Goal: Information Seeking & Learning: Compare options

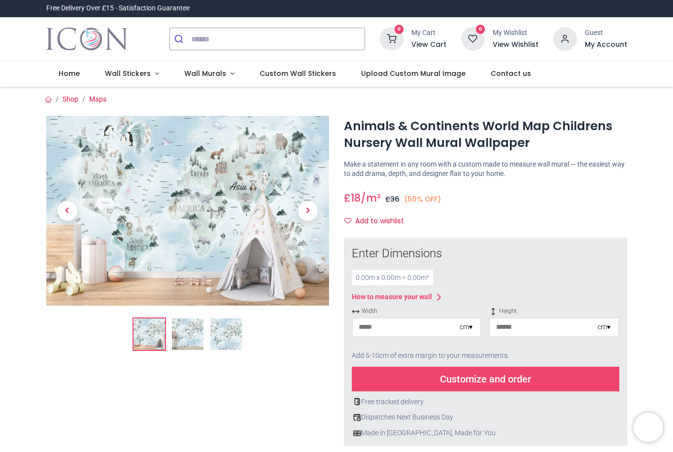
click at [187, 334] on img at bounding box center [188, 334] width 32 height 32
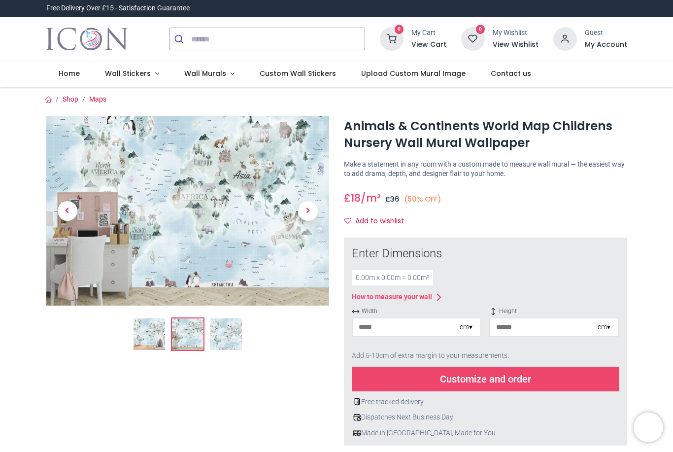
click at [218, 335] on img at bounding box center [226, 334] width 32 height 32
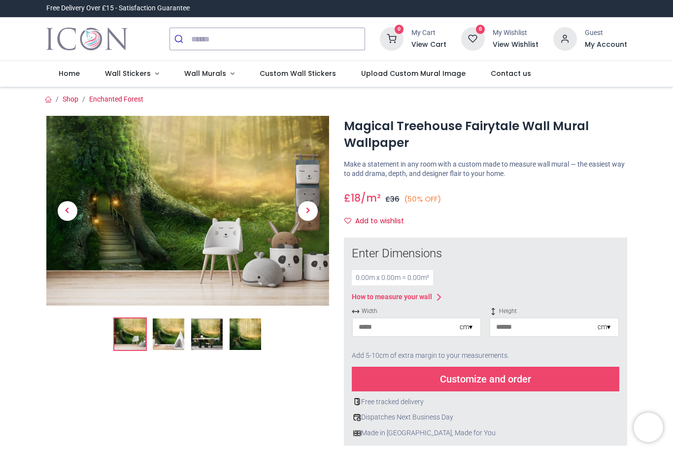
click at [168, 329] on img at bounding box center [169, 334] width 32 height 32
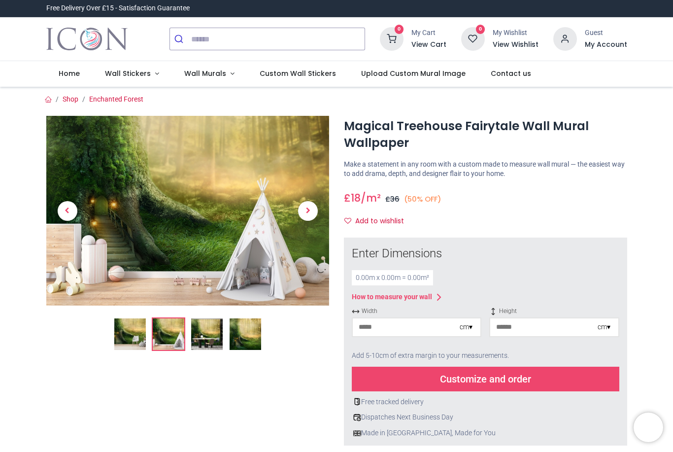
click at [200, 336] on div at bounding box center [188, 392] width 298 height 552
click at [198, 198] on img at bounding box center [187, 211] width 283 height 190
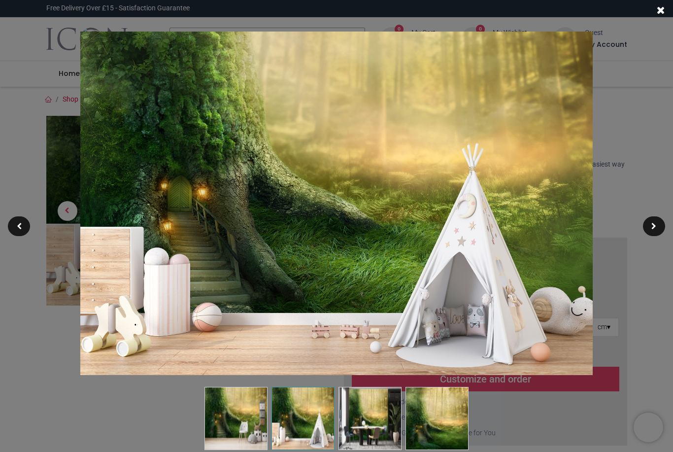
click at [207, 331] on img at bounding box center [336, 203] width 513 height 343
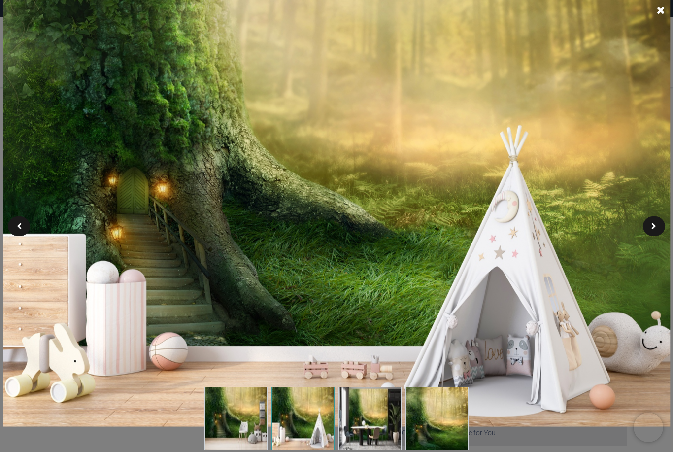
click at [369, 424] on img at bounding box center [369, 418] width 63 height 63
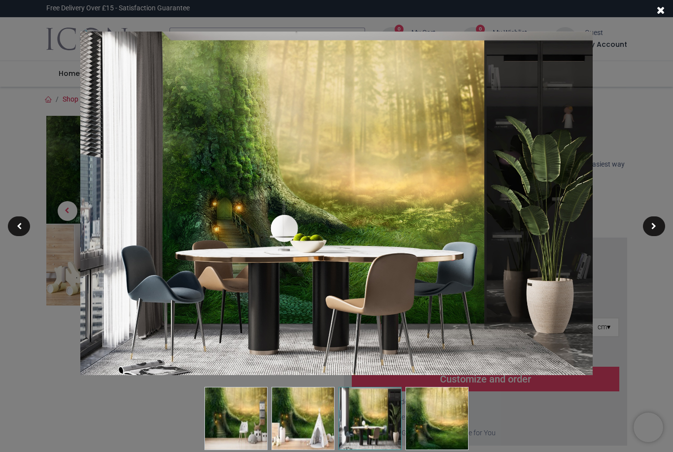
click at [433, 426] on img at bounding box center [437, 418] width 63 height 63
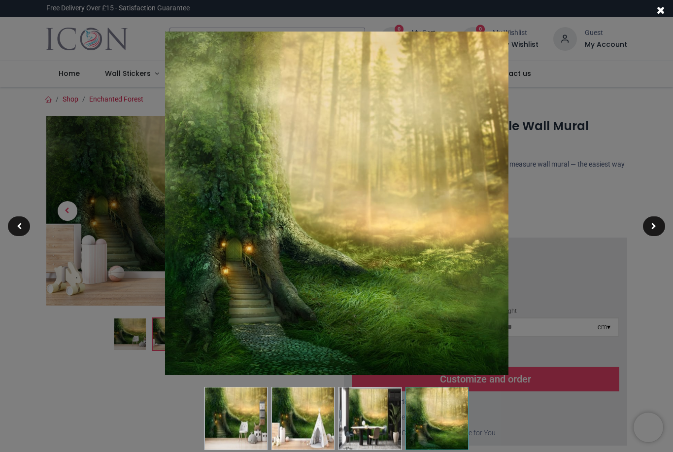
click at [361, 412] on img at bounding box center [369, 418] width 63 height 63
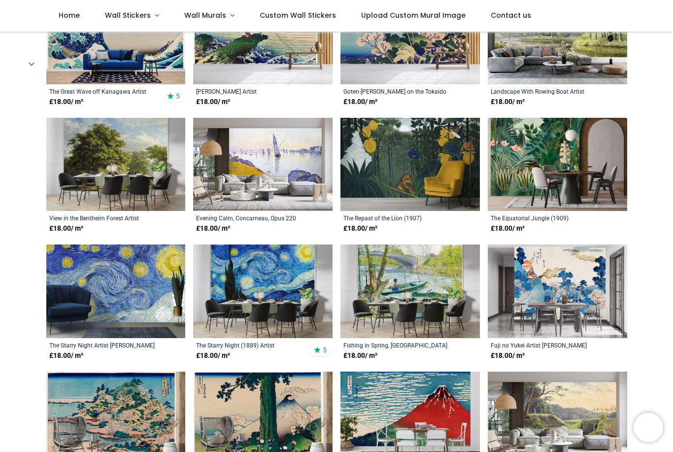
scroll to position [365, 0]
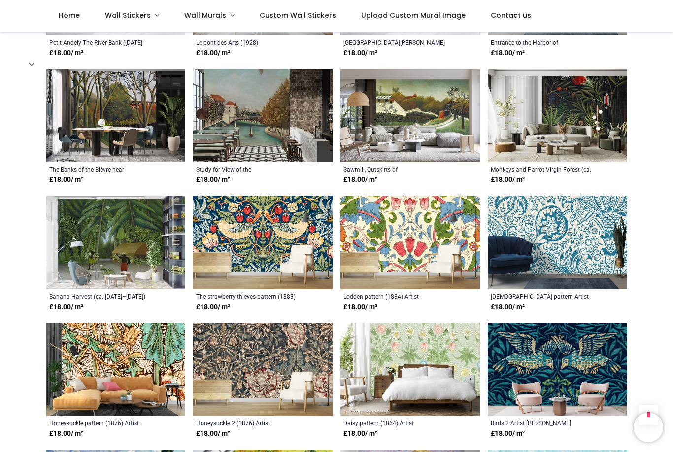
scroll to position [1001, 0]
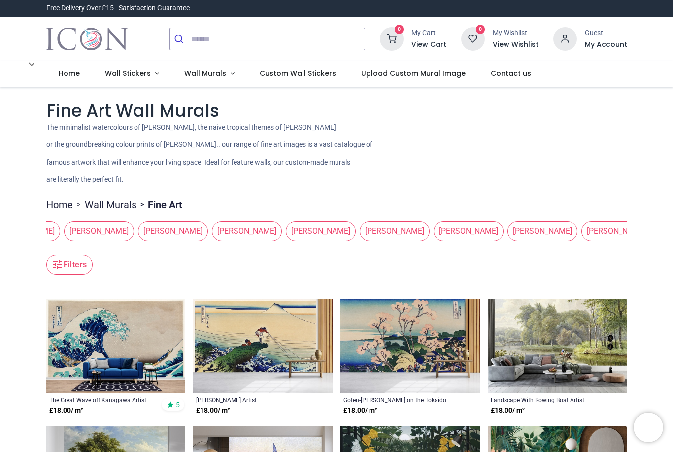
scroll to position [0, 960]
click at [196, 79] on link "Wall Murals" at bounding box center [208, 74] width 75 height 26
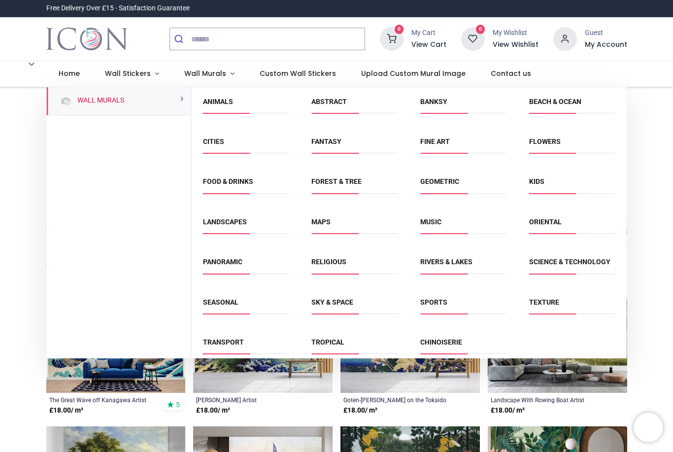
click at [318, 140] on link "Fantasy" at bounding box center [326, 141] width 30 height 8
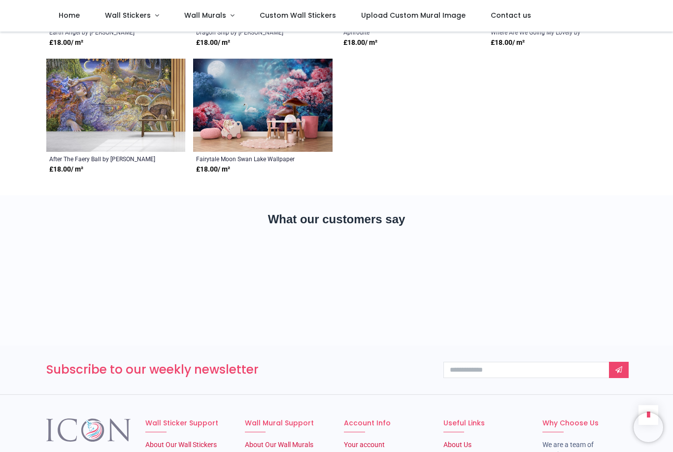
scroll to position [909, 0]
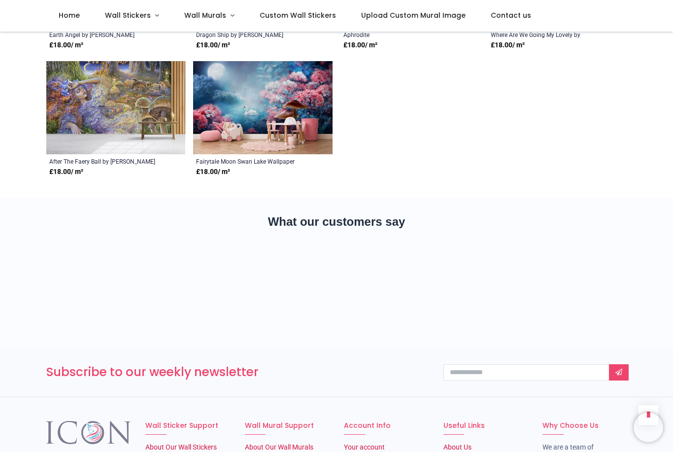
click at [225, 120] on img at bounding box center [262, 107] width 139 height 93
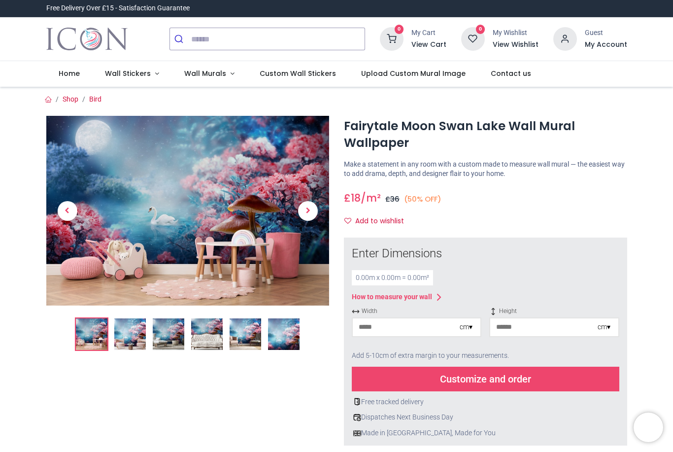
click at [131, 336] on img at bounding box center [130, 334] width 32 height 32
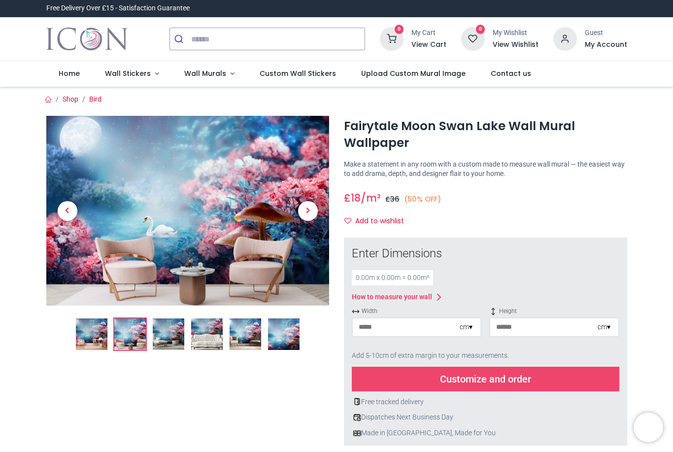
click at [169, 338] on img at bounding box center [169, 334] width 32 height 32
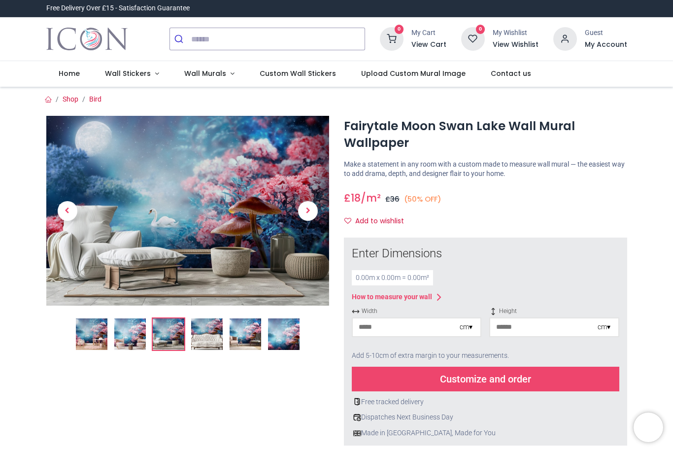
click at [201, 327] on img at bounding box center [207, 334] width 32 height 32
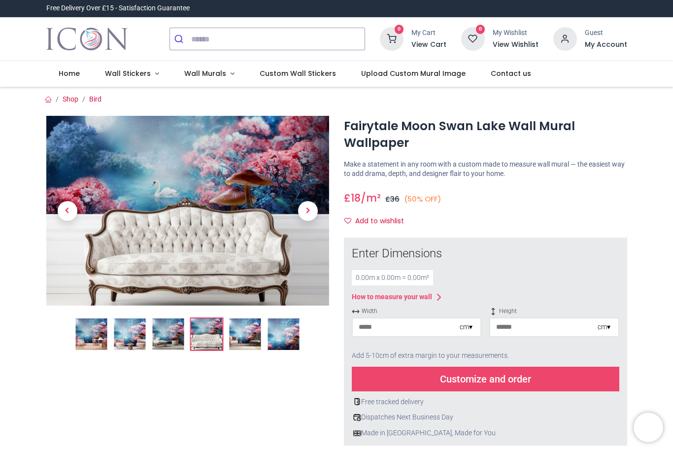
click at [230, 313] on div at bounding box center [187, 331] width 283 height 37
click at [246, 333] on img at bounding box center [245, 334] width 32 height 32
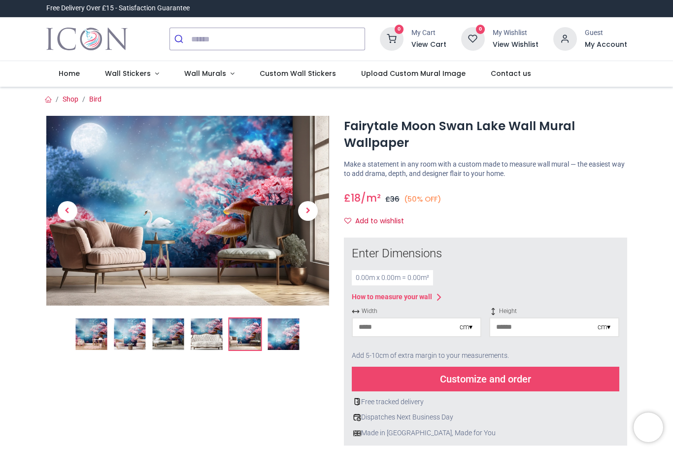
click at [279, 342] on img at bounding box center [284, 334] width 32 height 32
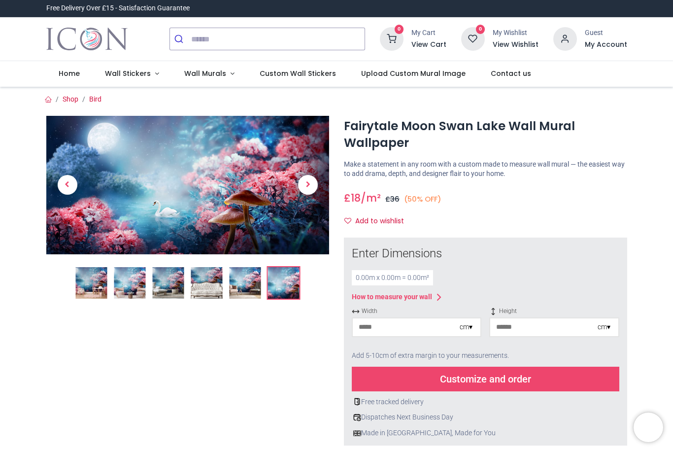
click at [196, 70] on span "Wall Murals" at bounding box center [205, 73] width 42 height 10
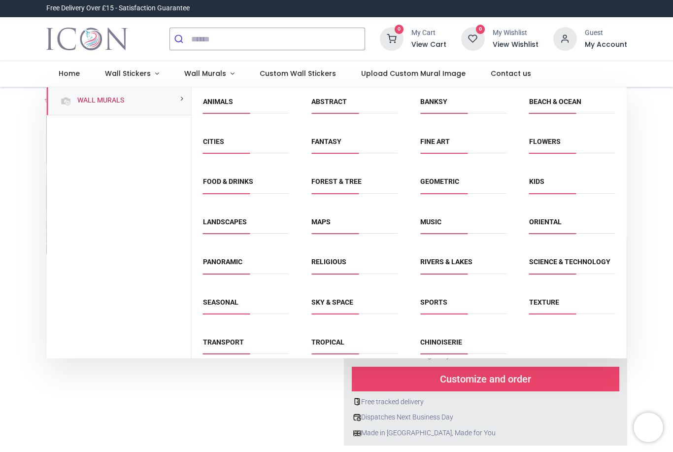
click at [326, 104] on link "Abstract" at bounding box center [328, 102] width 35 height 8
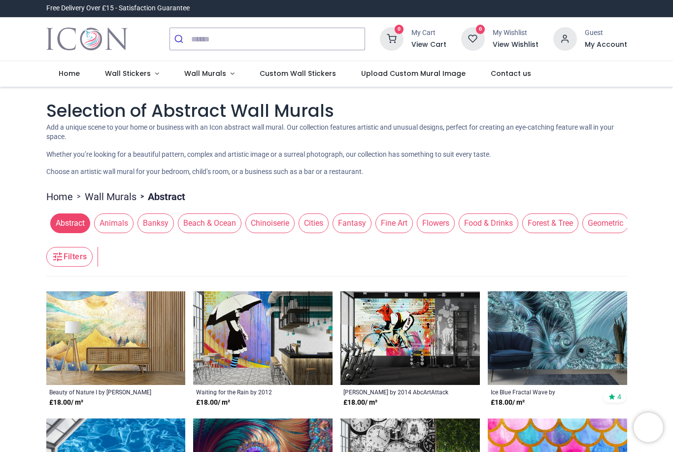
click at [207, 76] on span "Wall Murals" at bounding box center [205, 73] width 42 height 10
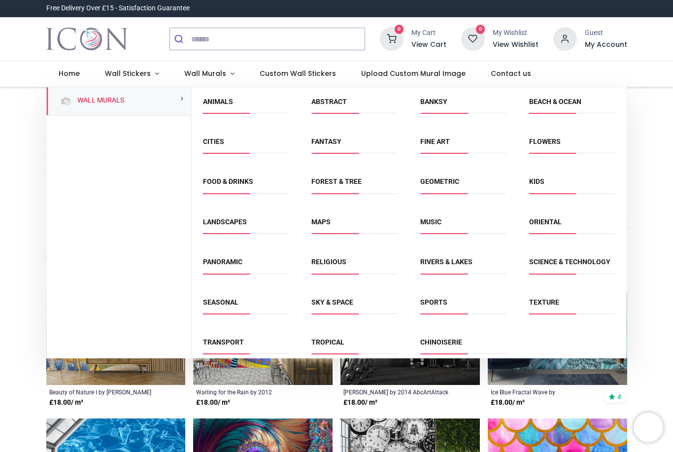
click at [209, 139] on link "Cities" at bounding box center [213, 141] width 21 height 8
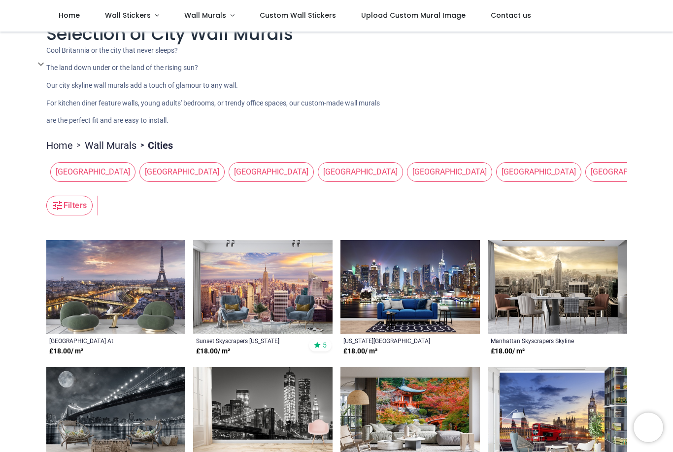
scroll to position [22, 0]
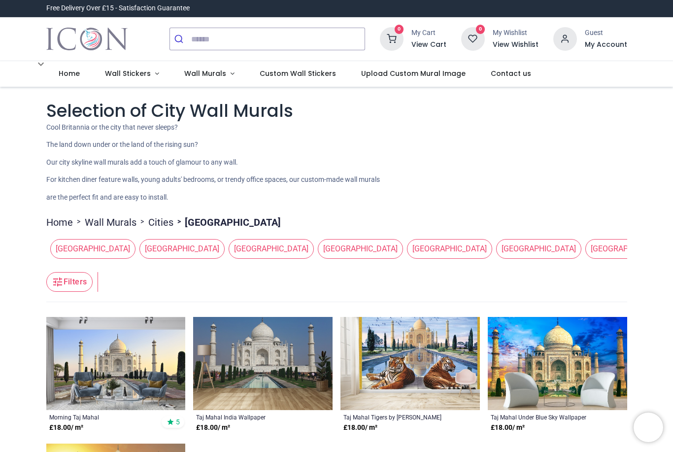
click at [213, 68] on span "Wall Murals" at bounding box center [205, 73] width 42 height 10
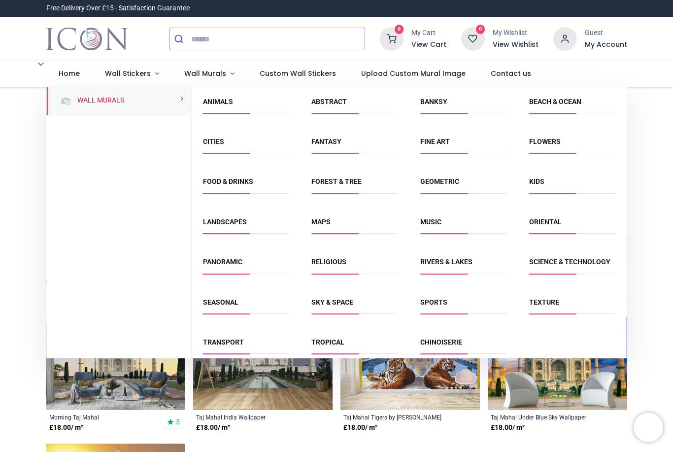
click at [534, 219] on link "Oriental" at bounding box center [545, 222] width 33 height 8
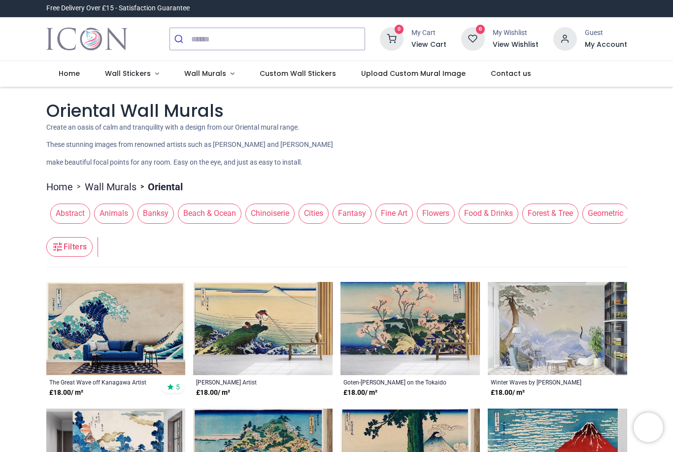
click at [191, 72] on span "Wall Murals" at bounding box center [205, 73] width 42 height 10
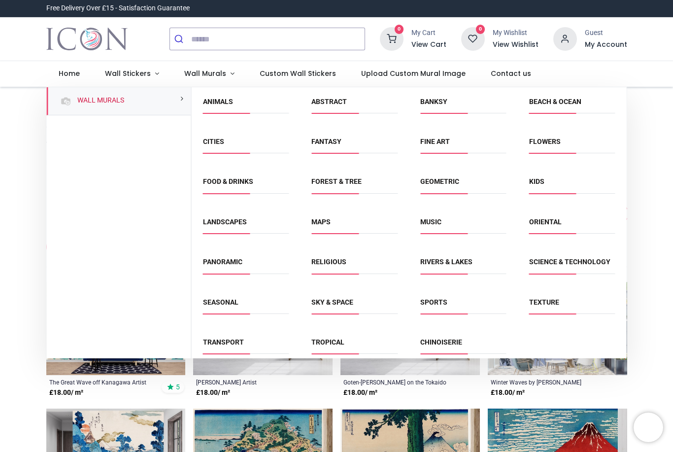
click at [330, 346] on link "Tropical" at bounding box center [327, 342] width 33 height 8
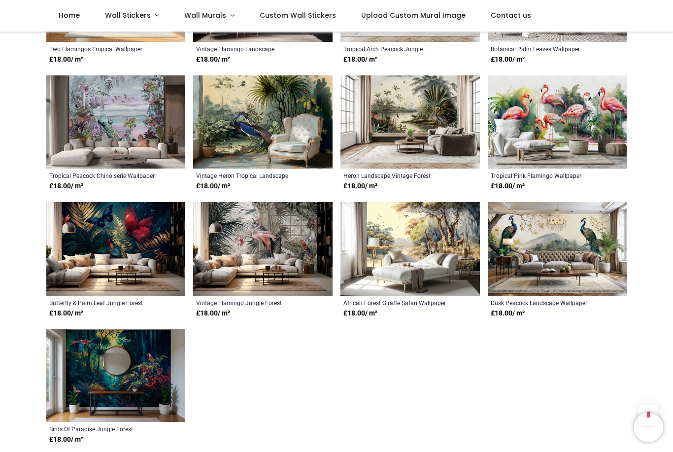
scroll to position [1556, 0]
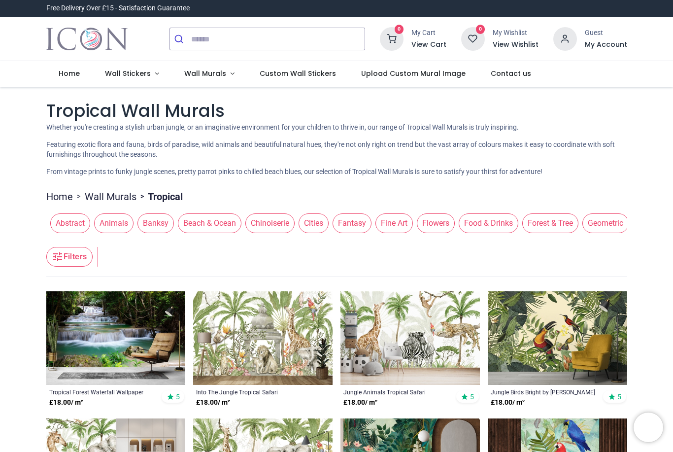
click at [190, 75] on span "Wall Murals" at bounding box center [205, 73] width 42 height 10
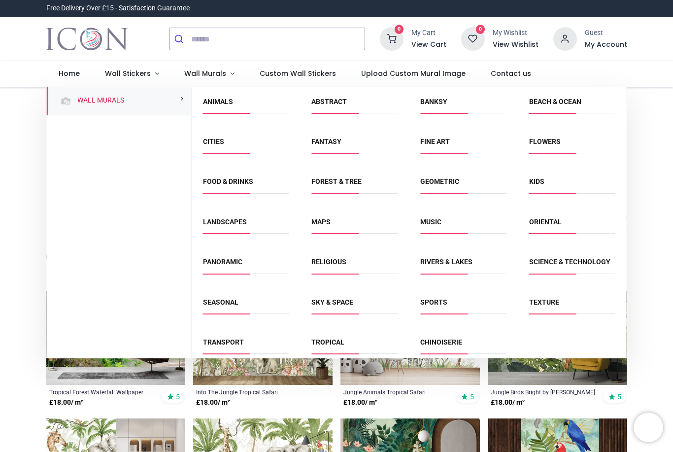
click at [215, 221] on link "Landscapes" at bounding box center [225, 222] width 44 height 8
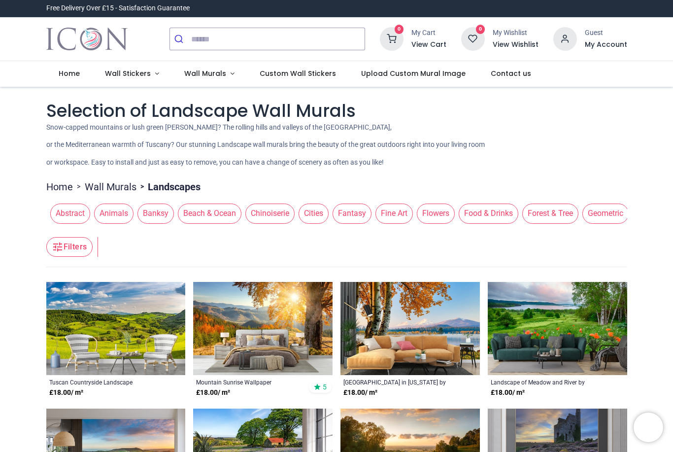
click at [187, 71] on span "Wall Murals" at bounding box center [205, 73] width 42 height 10
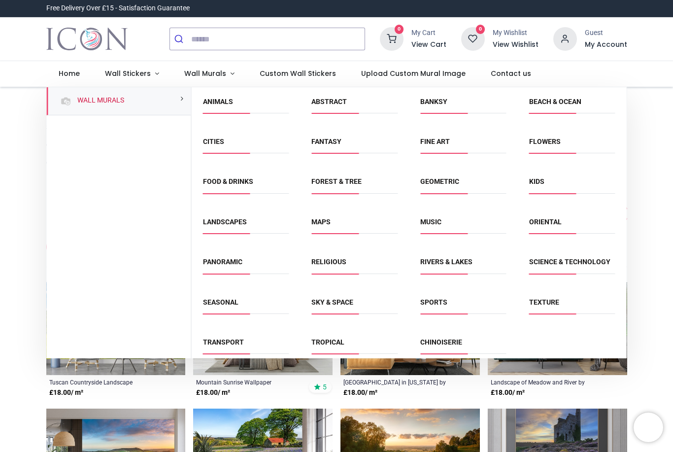
click at [319, 104] on link "Abstract" at bounding box center [328, 102] width 35 height 8
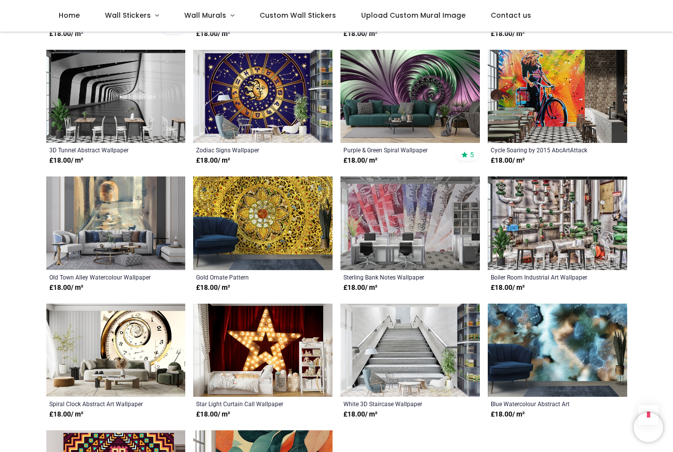
scroll to position [568, 0]
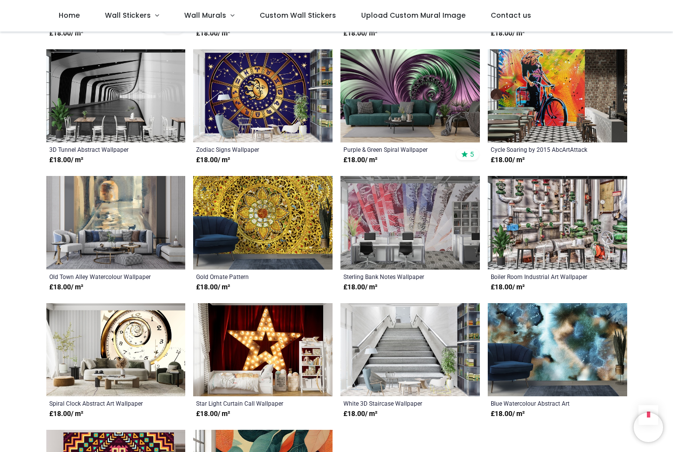
click at [243, 216] on img at bounding box center [262, 222] width 139 height 93
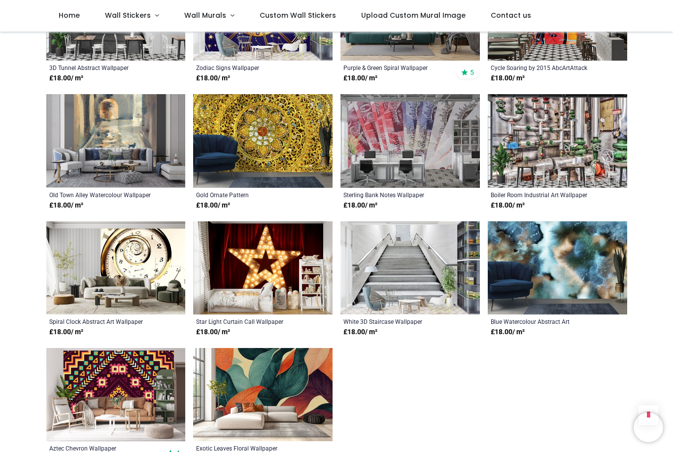
scroll to position [681, 0]
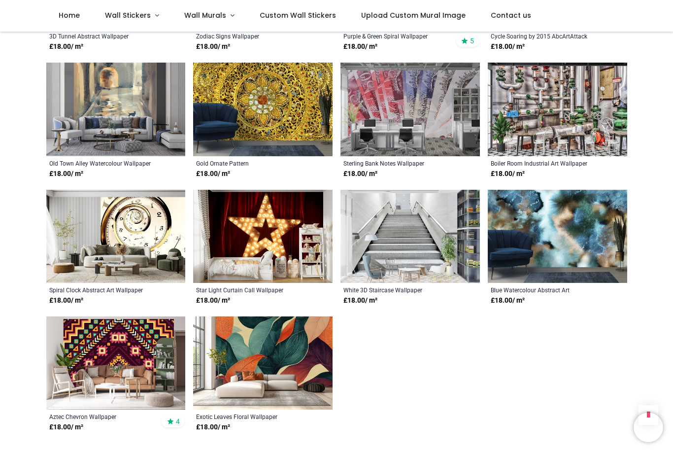
click at [541, 233] on img at bounding box center [557, 236] width 139 height 93
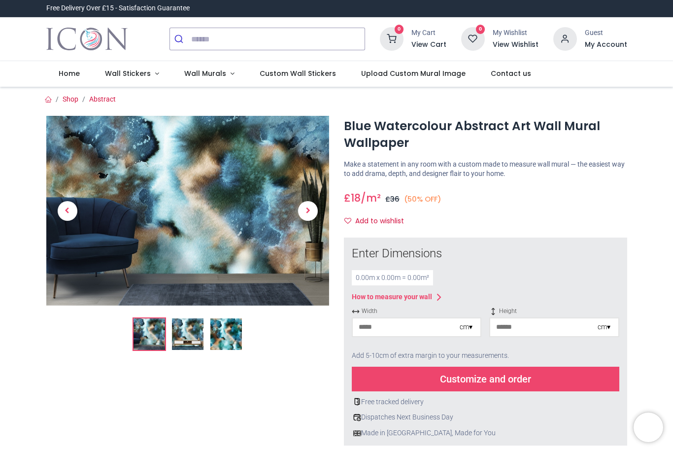
click at [180, 337] on img at bounding box center [188, 334] width 32 height 32
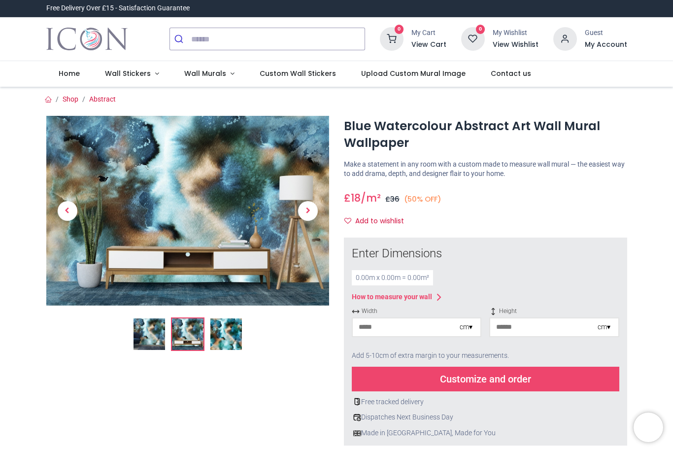
click at [211, 70] on span "Wall Murals" at bounding box center [205, 73] width 42 height 10
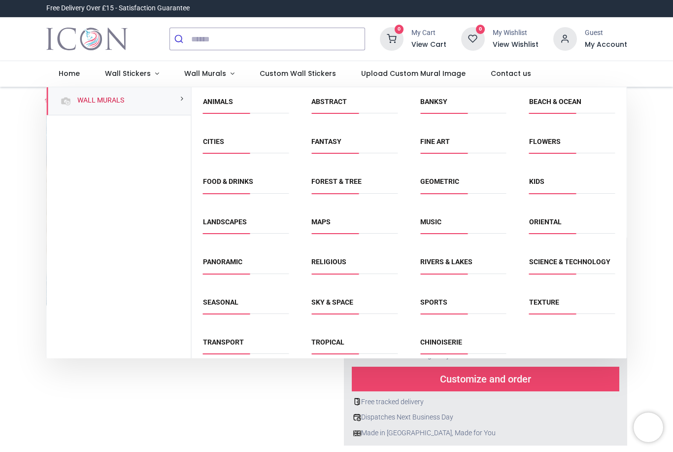
click at [234, 306] on link "Seasonal" at bounding box center [220, 302] width 35 height 8
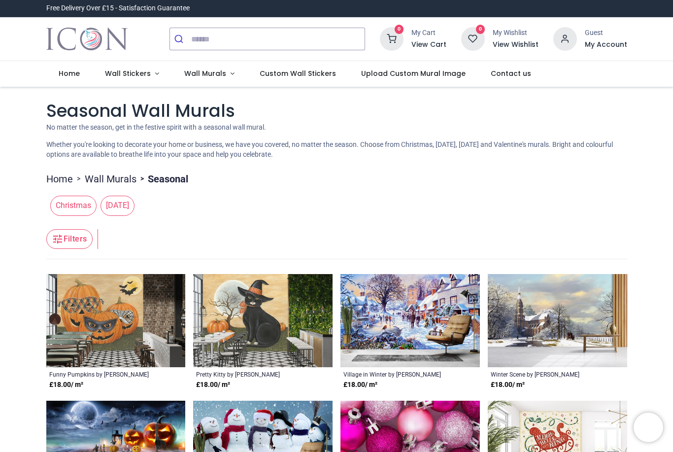
click at [196, 67] on link "Wall Murals" at bounding box center [208, 74] width 75 height 26
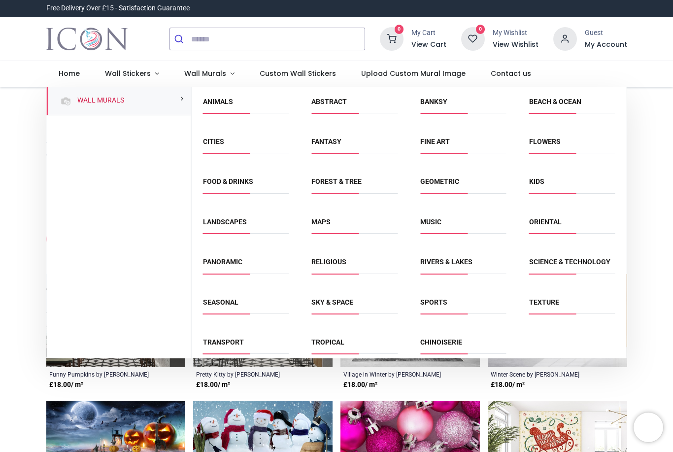
click at [538, 145] on link "Flowers" at bounding box center [545, 141] width 32 height 8
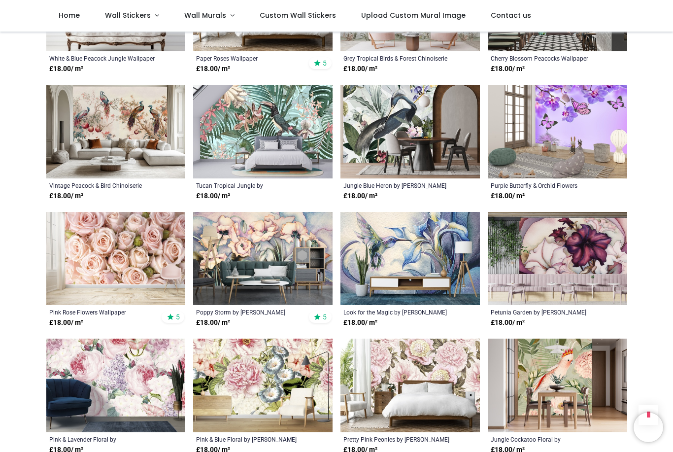
scroll to position [556, 0]
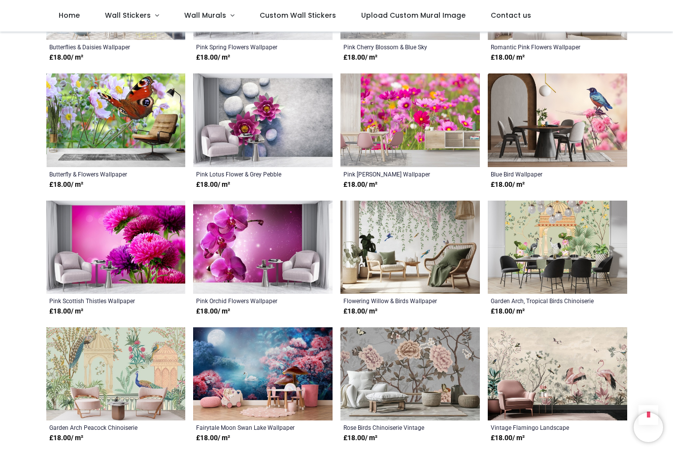
scroll to position [3610, 0]
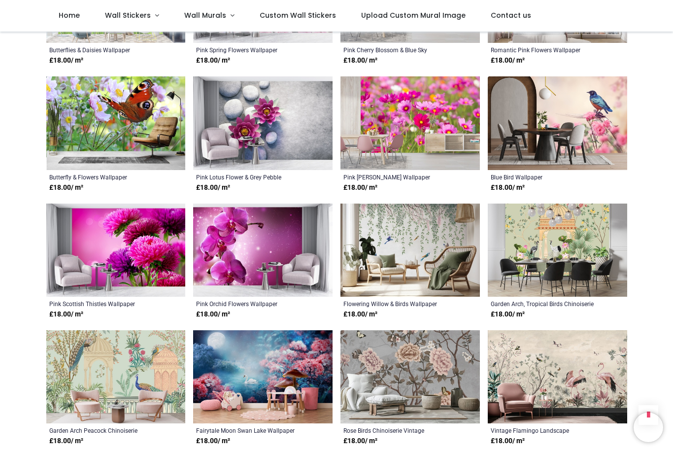
click at [203, 23] on link "Wall Murals" at bounding box center [208, 16] width 75 height 32
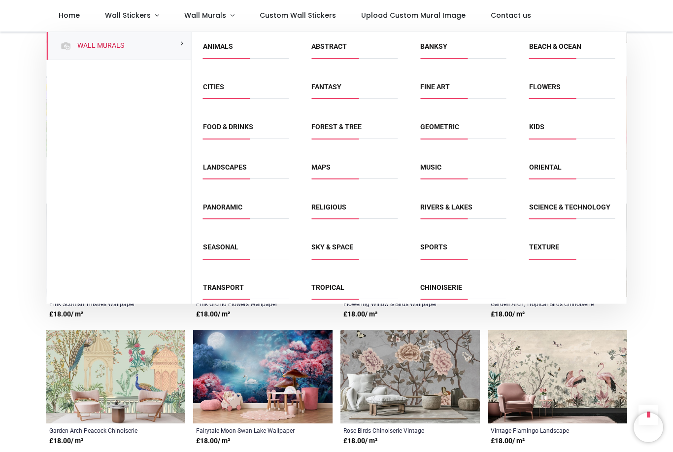
click at [447, 290] on link "Chinoiserie" at bounding box center [441, 287] width 42 height 8
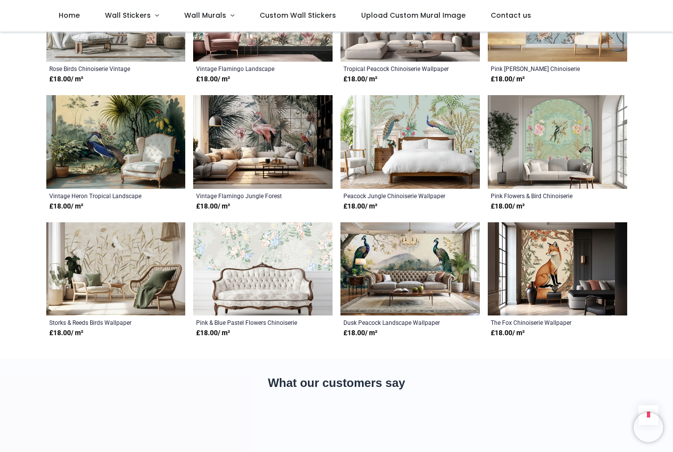
scroll to position [853, 0]
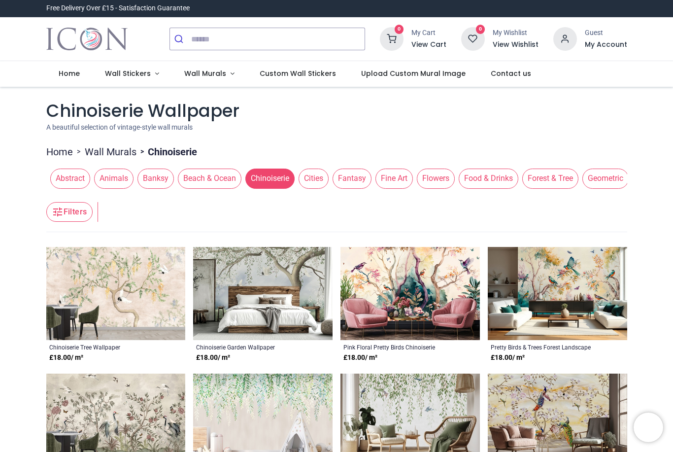
click at [205, 81] on link "Wall Murals" at bounding box center [208, 74] width 75 height 26
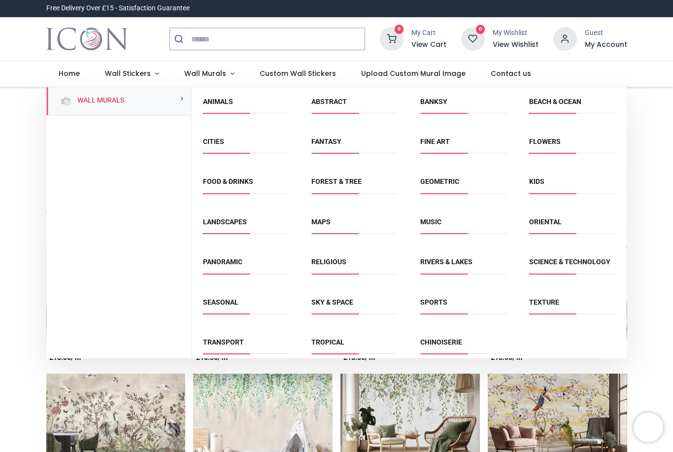
click at [219, 101] on link "Animals" at bounding box center [218, 102] width 30 height 8
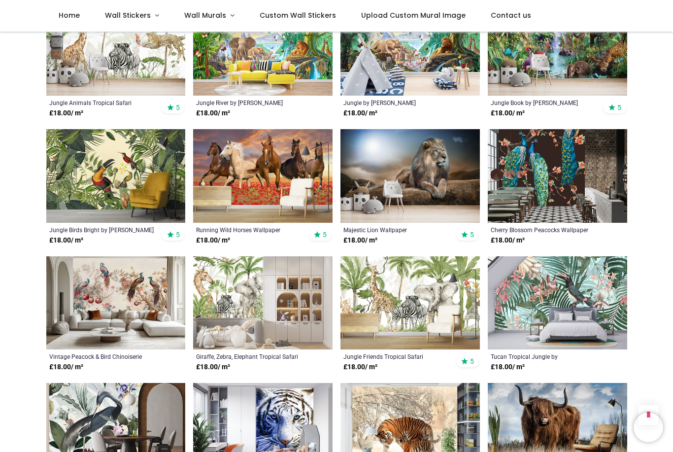
scroll to position [663, 0]
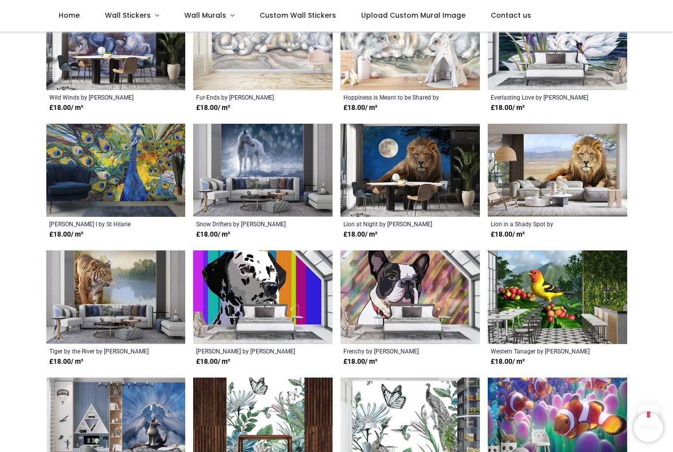
scroll to position [2448, 0]
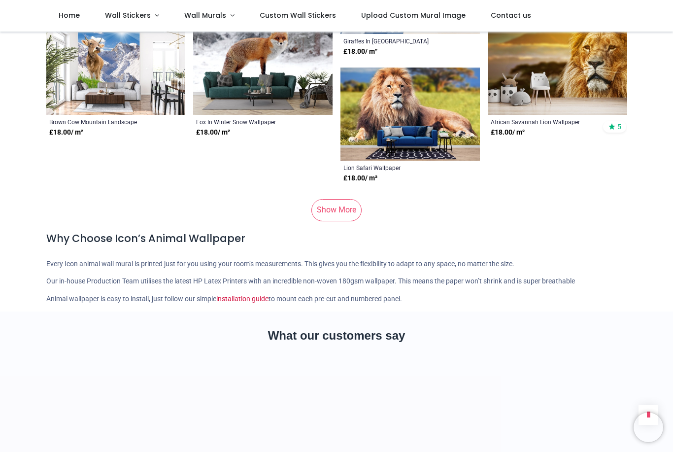
scroll to position [4571, 0]
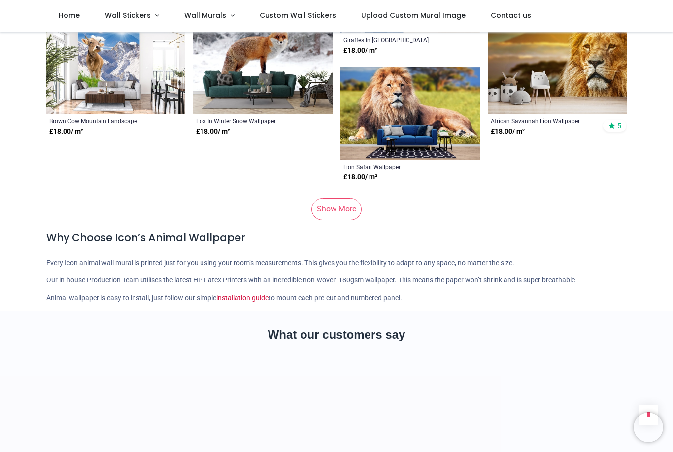
click at [336, 216] on link "Show More" at bounding box center [336, 209] width 50 height 22
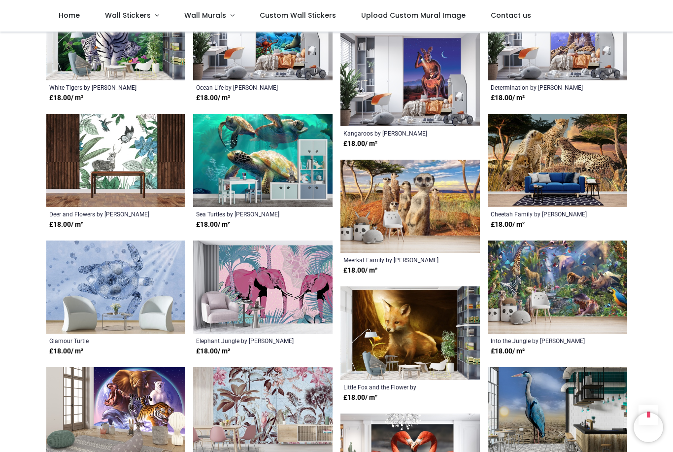
scroll to position [5327, 0]
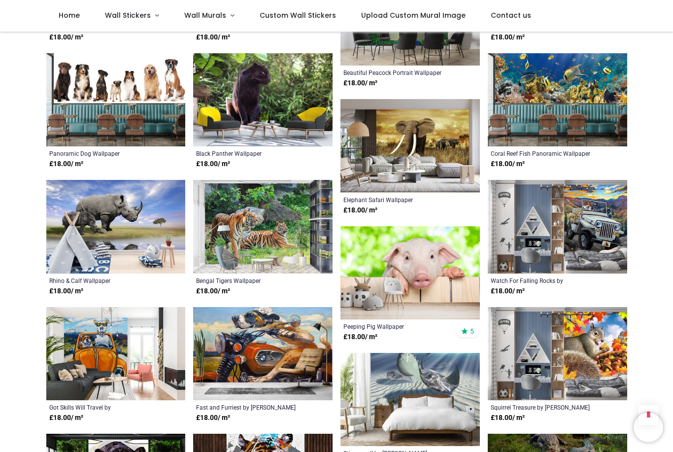
scroll to position [8089, 0]
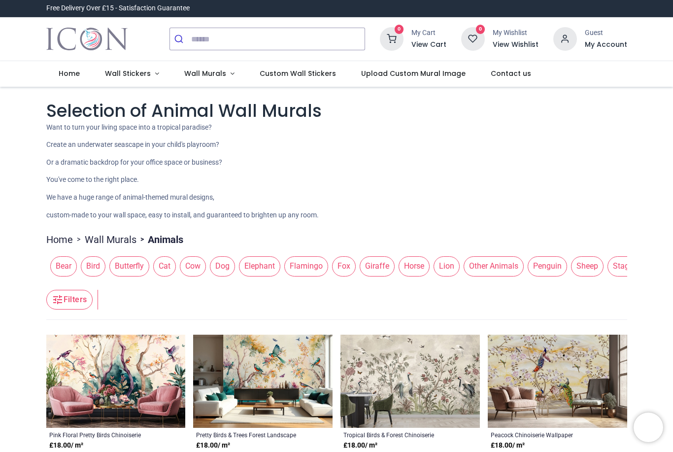
click at [195, 74] on span "Wall Murals" at bounding box center [205, 73] width 42 height 10
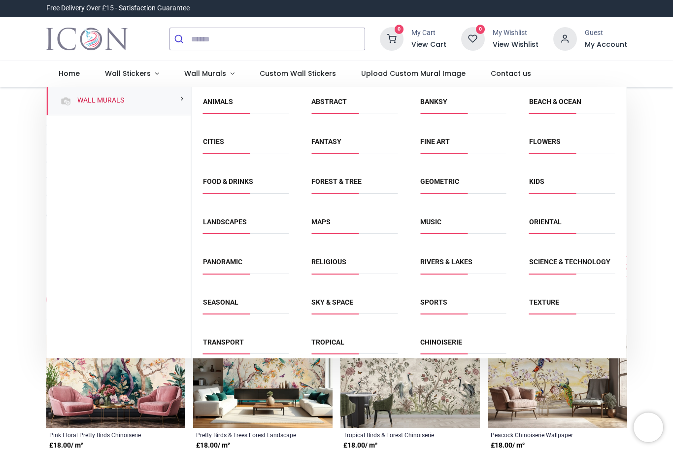
click at [424, 218] on link "Music" at bounding box center [430, 222] width 21 height 8
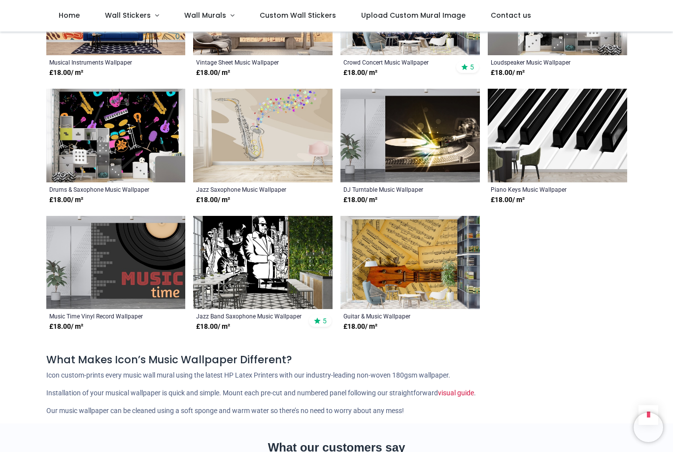
scroll to position [515, 0]
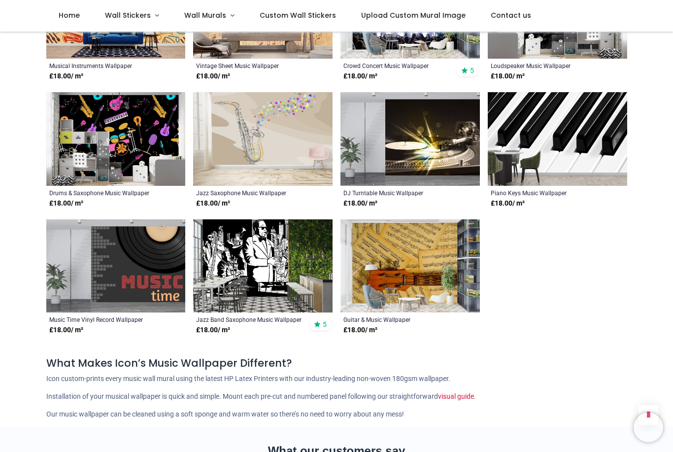
click at [373, 148] on img at bounding box center [409, 138] width 139 height 93
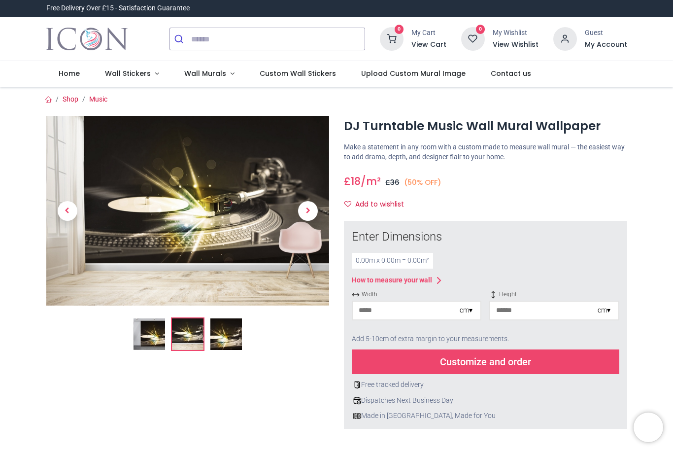
click at [197, 65] on link "Wall Murals" at bounding box center [208, 74] width 75 height 26
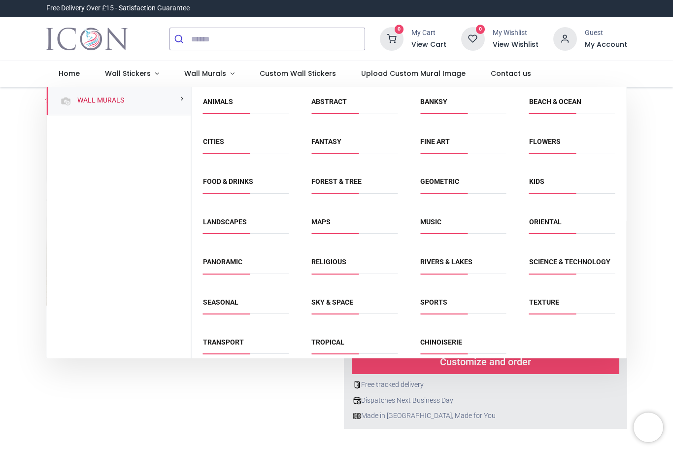
click at [333, 179] on link "Forest & Tree" at bounding box center [336, 181] width 50 height 8
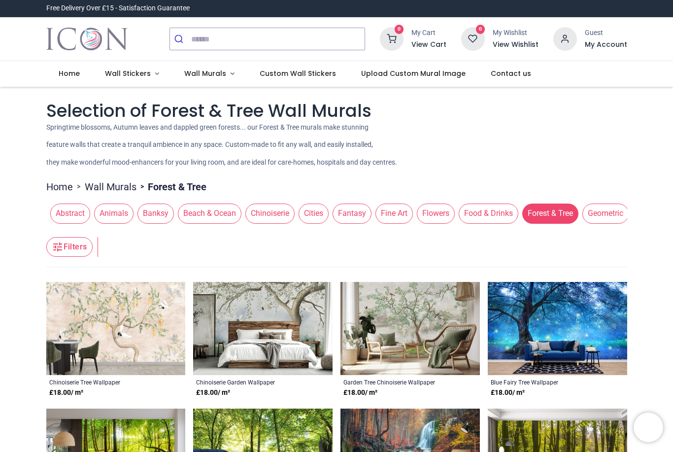
click at [58, 245] on icon "button" at bounding box center [58, 247] width 12 height 12
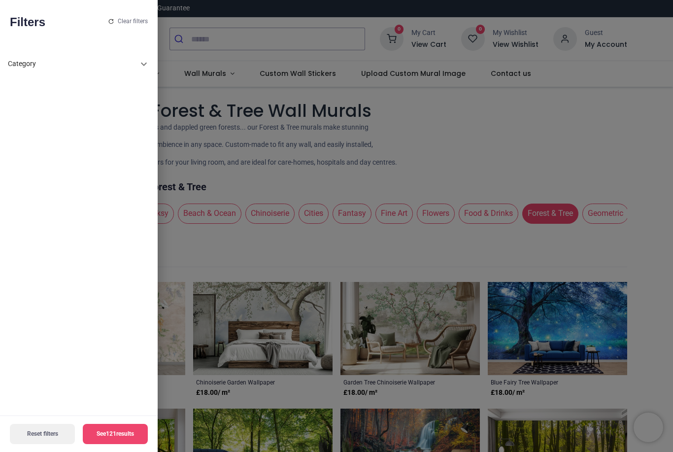
click at [10, 46] on div "Category Animal 1361 Decor 1858 Kids 3575 People & Music 702 School & Business …" at bounding box center [79, 230] width 158 height 372
click at [9, 56] on div "Category" at bounding box center [79, 64] width 142 height 24
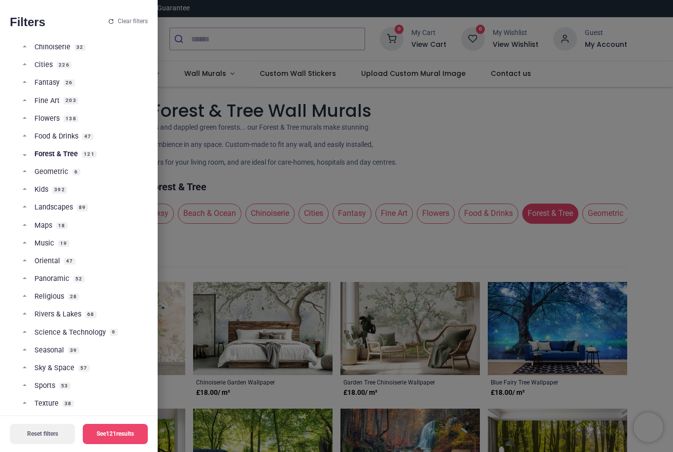
scroll to position [293, 0]
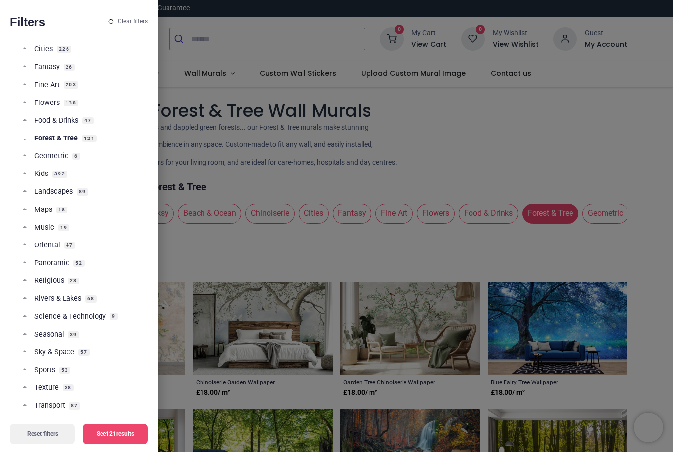
click at [23, 134] on link "Forest & Tree 121" at bounding box center [82, 143] width 119 height 18
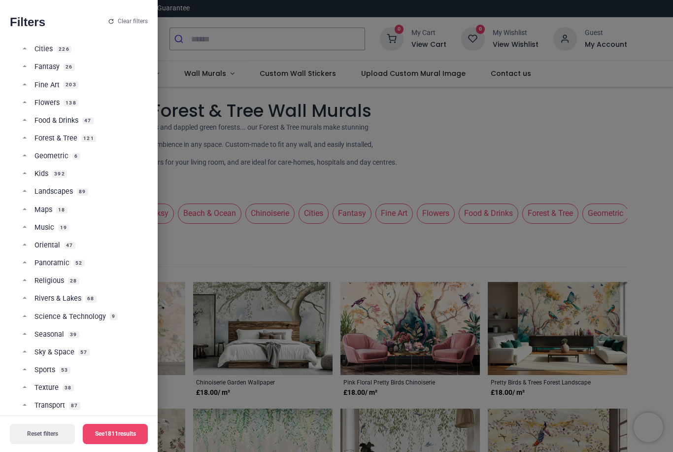
click at [23, 132] on link "Food & Drinks 47" at bounding box center [82, 125] width 119 height 18
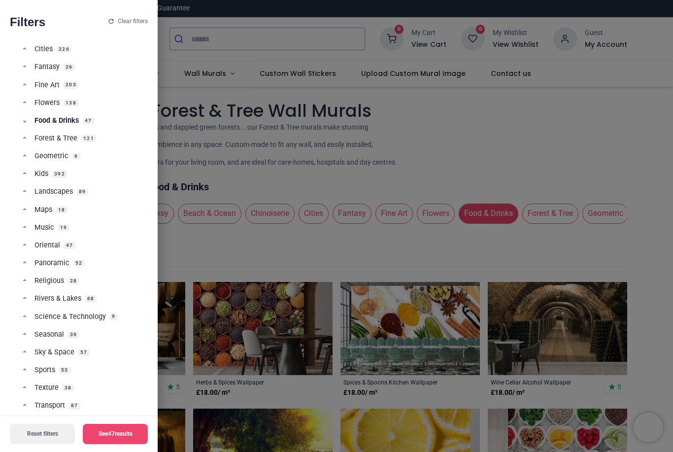
click at [47, 140] on span "Forest & Tree" at bounding box center [55, 139] width 43 height 10
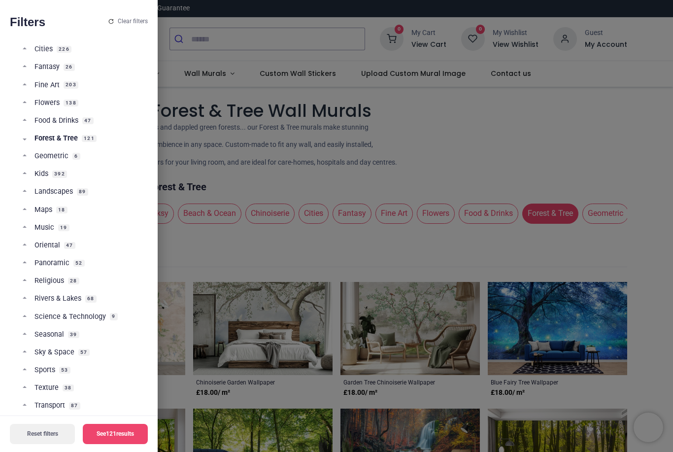
click at [231, 155] on div at bounding box center [336, 226] width 673 height 452
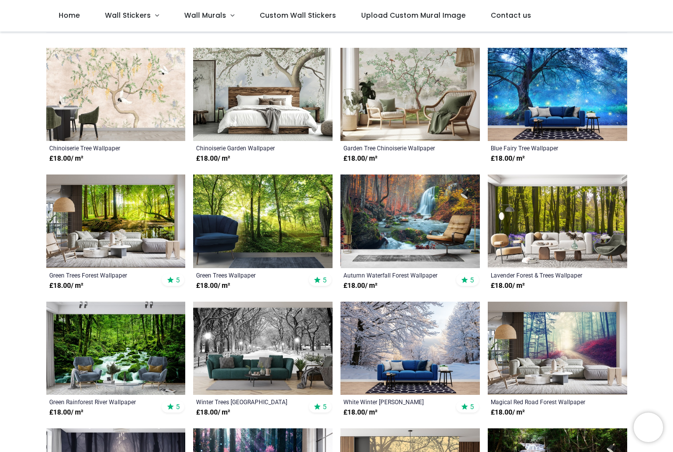
scroll to position [179, 0]
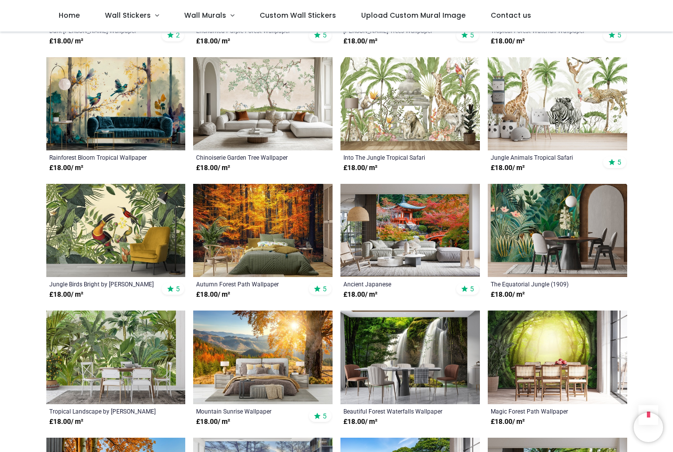
scroll to position [654, 0]
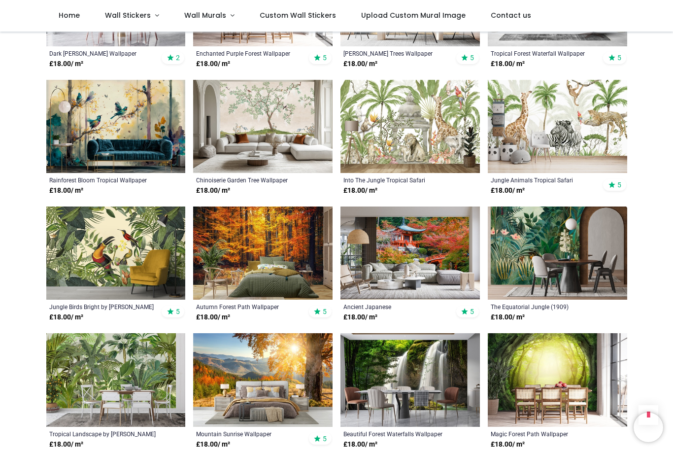
click at [73, 120] on img at bounding box center [115, 126] width 139 height 93
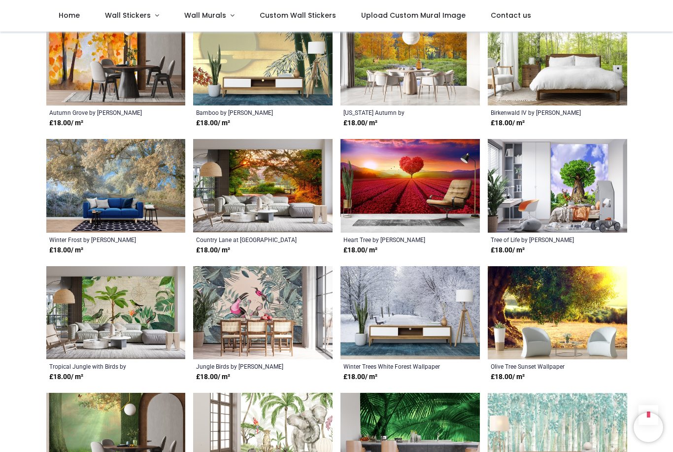
scroll to position [1484, 0]
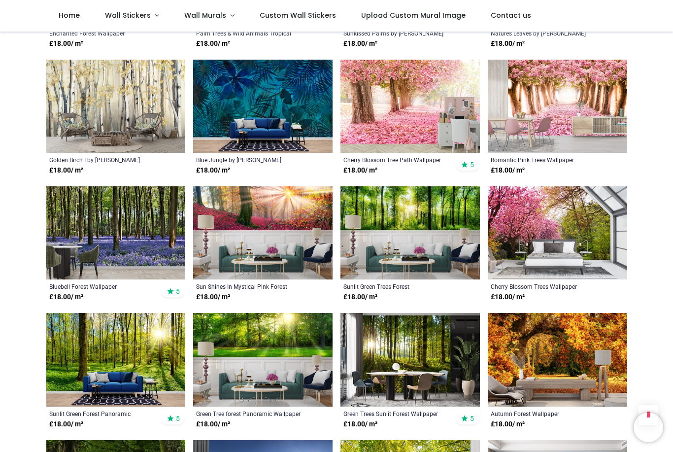
scroll to position [1948, 0]
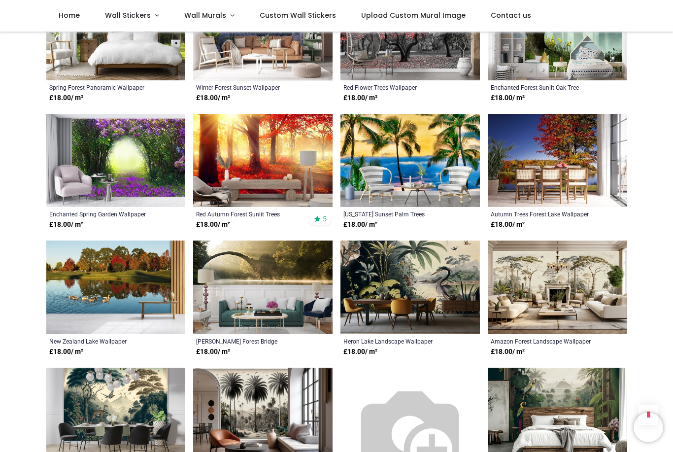
scroll to position [3128, 0]
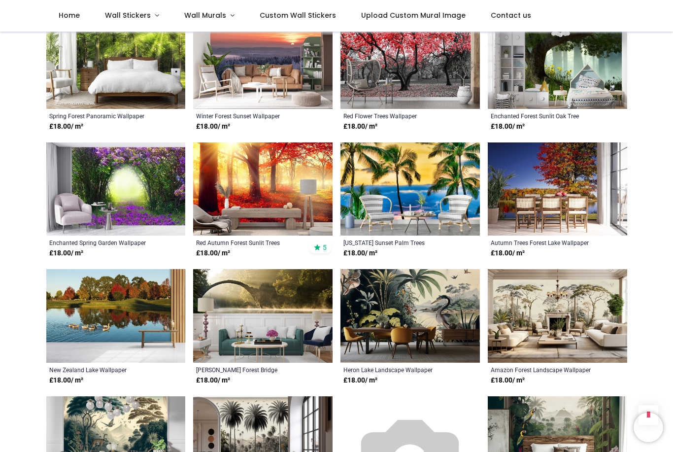
click at [210, 21] on link "Wall Murals" at bounding box center [208, 16] width 75 height 32
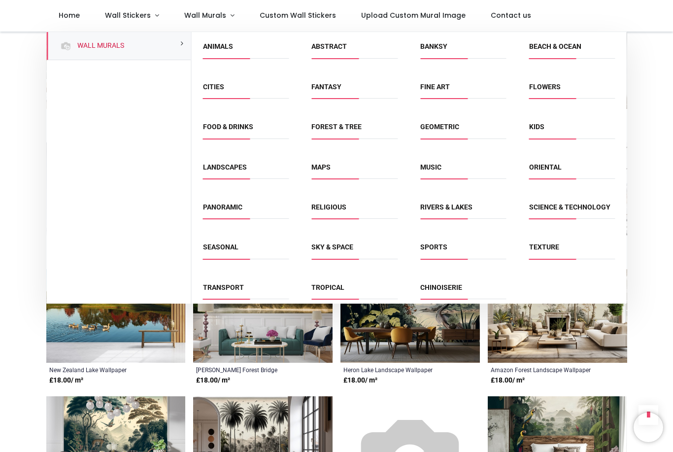
click at [537, 211] on link "Science & Technology" at bounding box center [569, 207] width 81 height 8
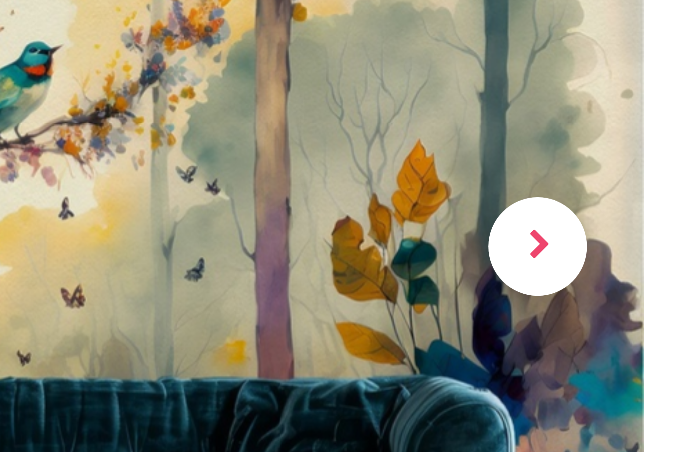
scroll to position [17, 0]
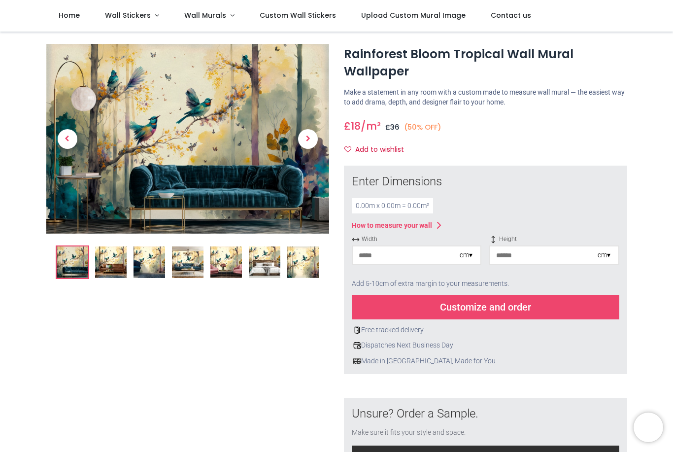
click at [115, 259] on img at bounding box center [111, 262] width 32 height 32
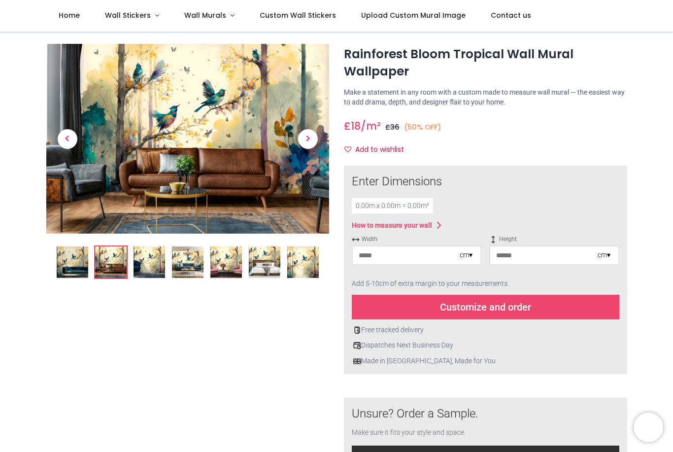
click at [142, 249] on img at bounding box center [150, 262] width 32 height 32
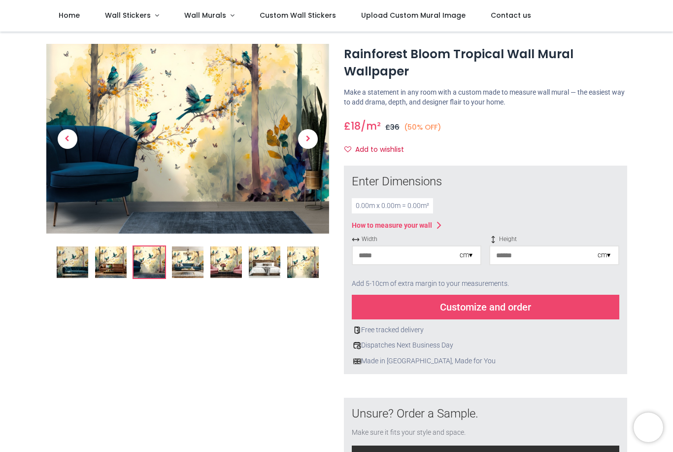
click at [187, 262] on img at bounding box center [188, 262] width 32 height 32
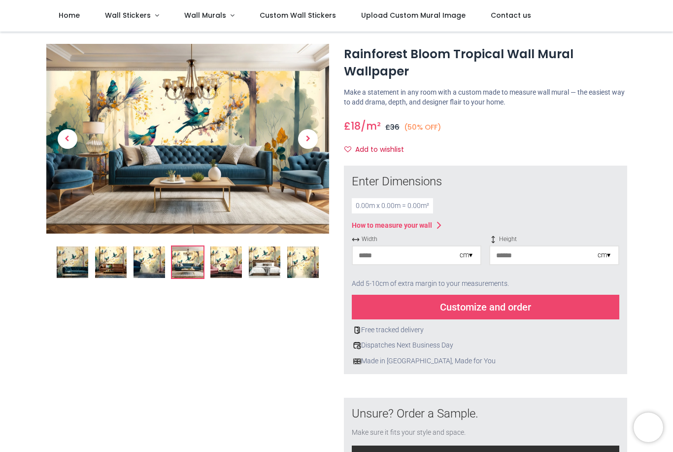
click at [251, 273] on img at bounding box center [265, 262] width 32 height 32
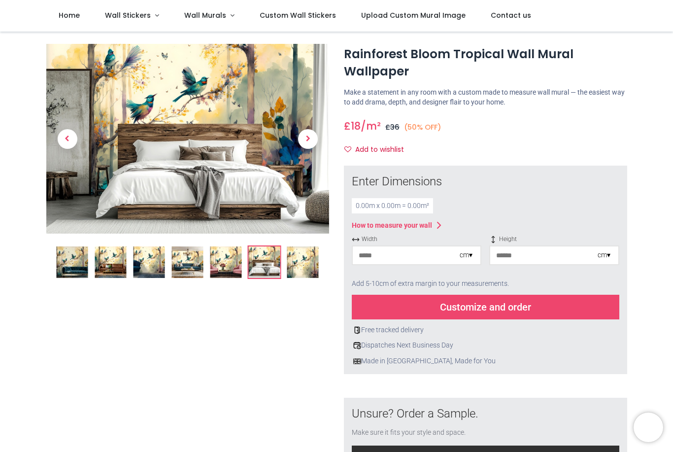
click at [214, 264] on img at bounding box center [226, 262] width 32 height 32
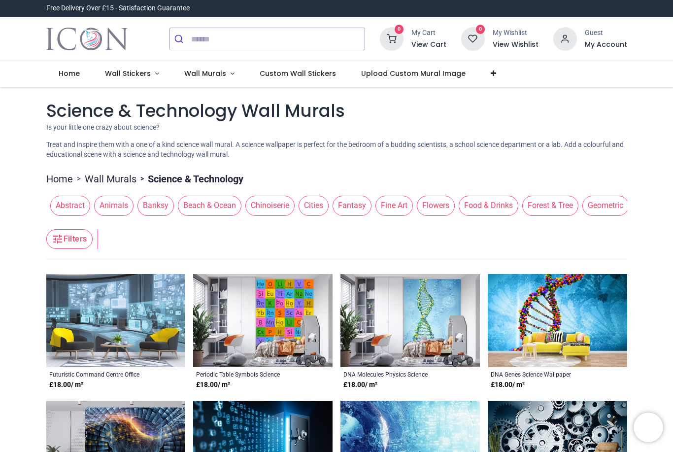
click at [191, 68] on link "Wall Murals" at bounding box center [208, 74] width 75 height 26
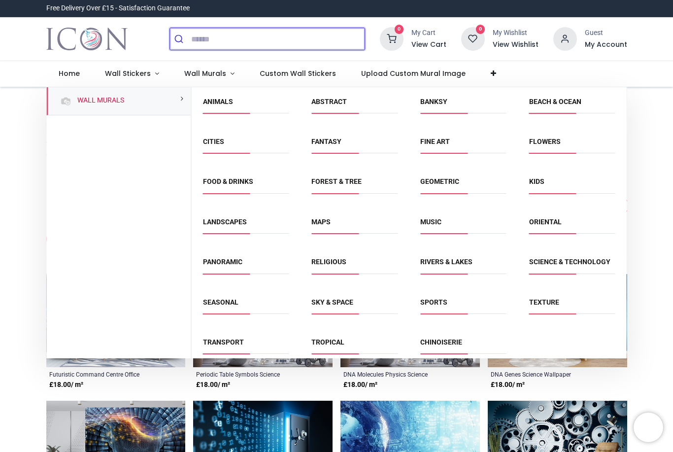
click at [281, 33] on input "search" at bounding box center [277, 39] width 173 height 22
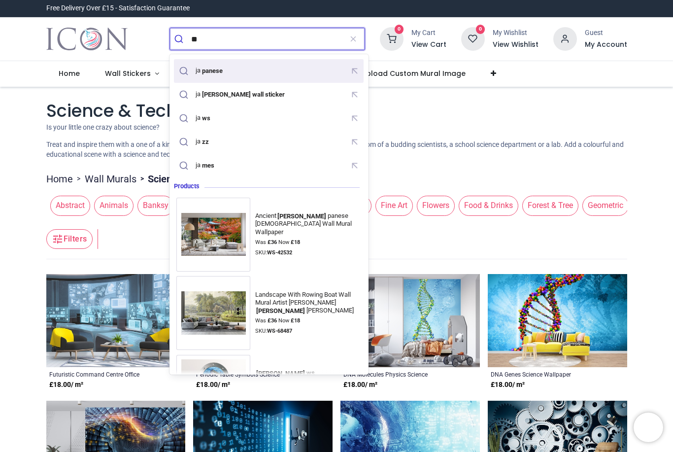
click at [237, 68] on div "ja panese" at bounding box center [268, 70] width 185 height 17
type input "********"
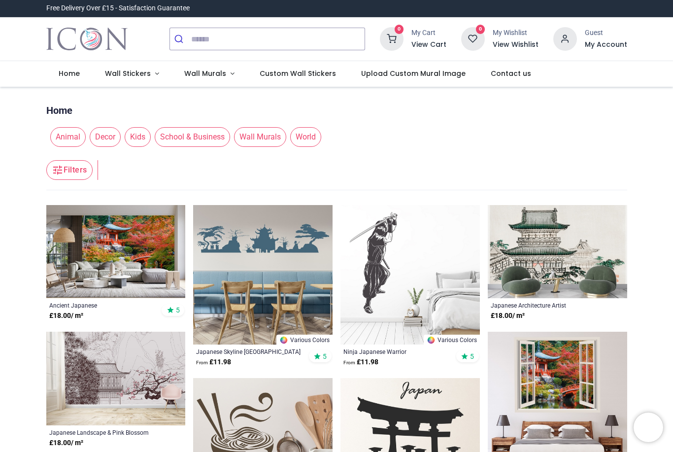
click at [251, 145] on span "Wall Murals" at bounding box center [260, 137] width 52 height 20
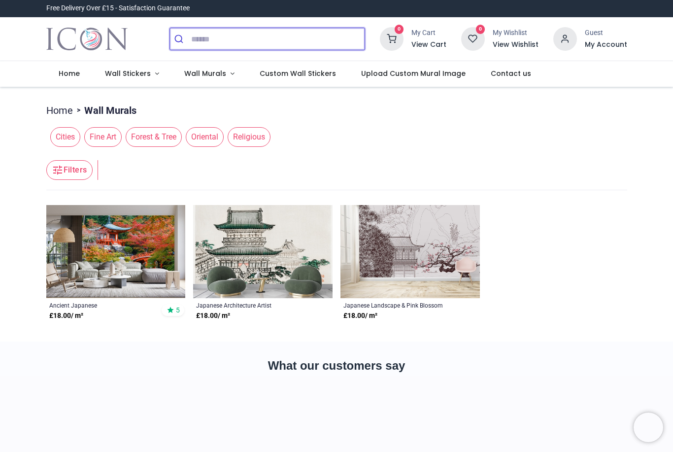
click at [320, 48] on input "search" at bounding box center [277, 39] width 173 height 22
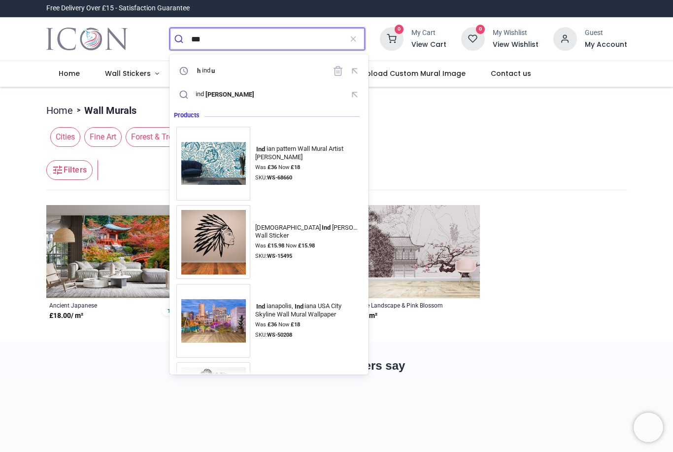
click at [215, 96] on mark "[PERSON_NAME]" at bounding box center [229, 94] width 51 height 10
type input "******"
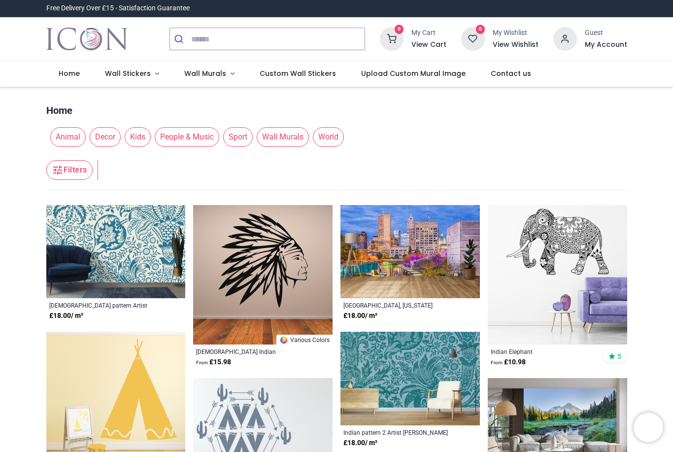
click at [305, 135] on span "Wall Murals" at bounding box center [283, 137] width 52 height 20
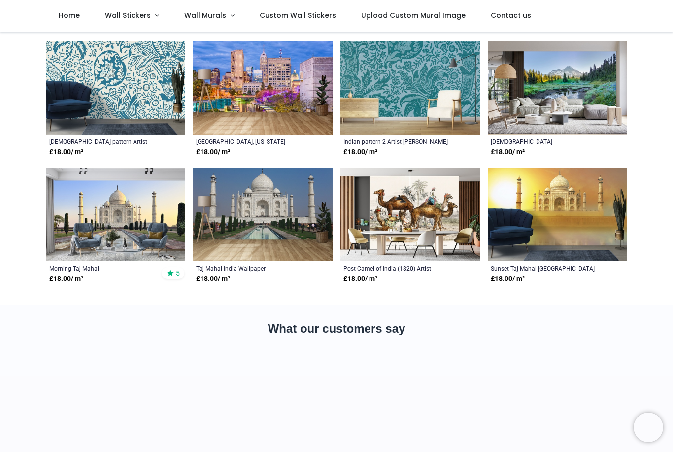
scroll to position [51, 0]
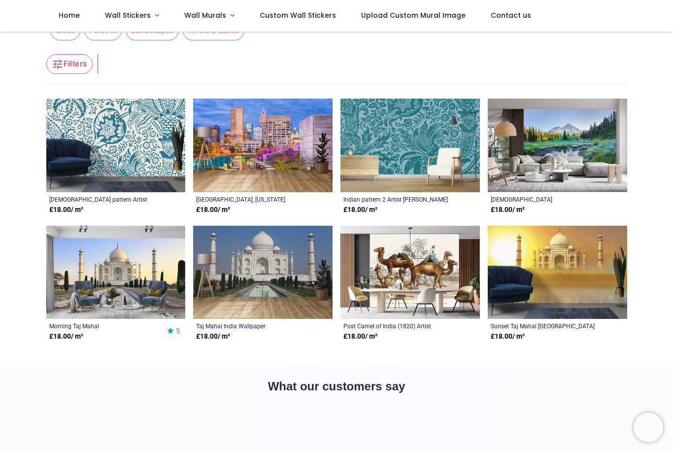
click at [410, 142] on img at bounding box center [409, 145] width 139 height 93
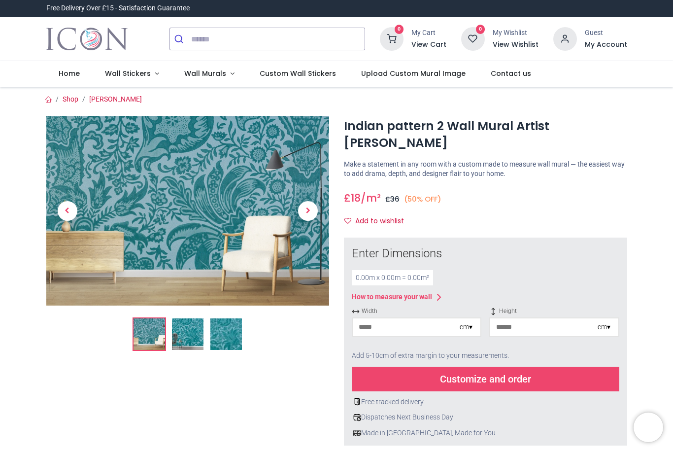
click at [228, 74] on link "Wall Murals" at bounding box center [208, 74] width 75 height 26
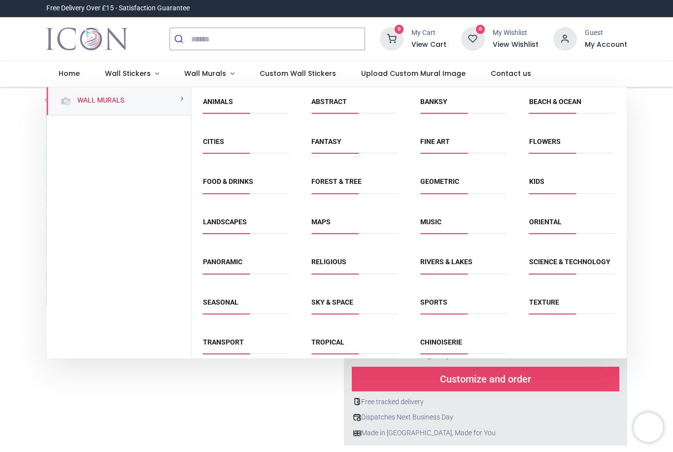
click at [445, 184] on link "Geometric" at bounding box center [439, 181] width 39 height 8
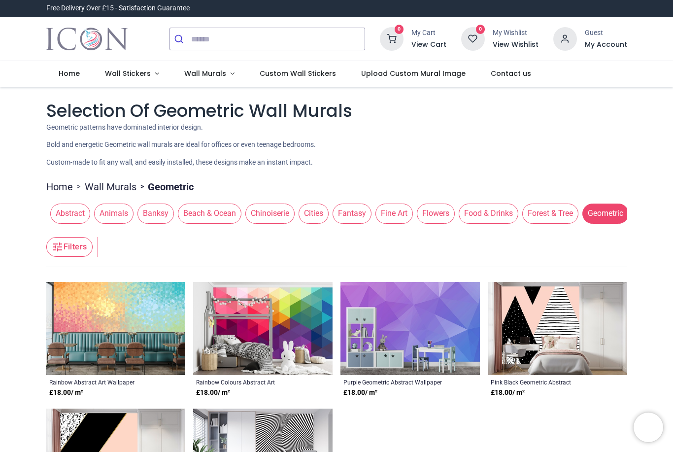
click at [218, 73] on span "Wall Murals" at bounding box center [205, 73] width 42 height 10
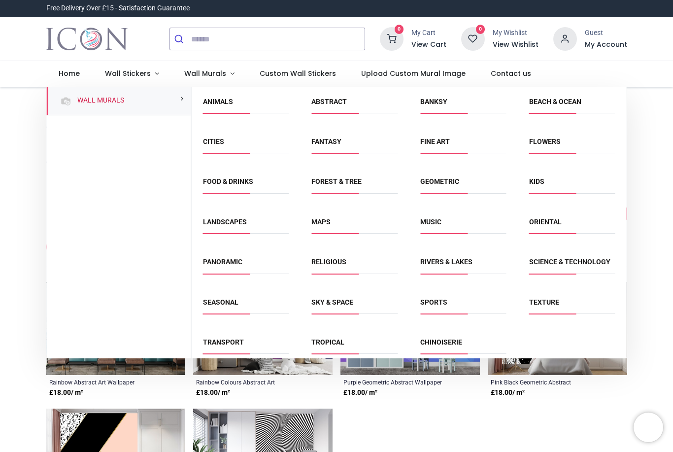
click at [545, 306] on link "Texture" at bounding box center [544, 302] width 30 height 8
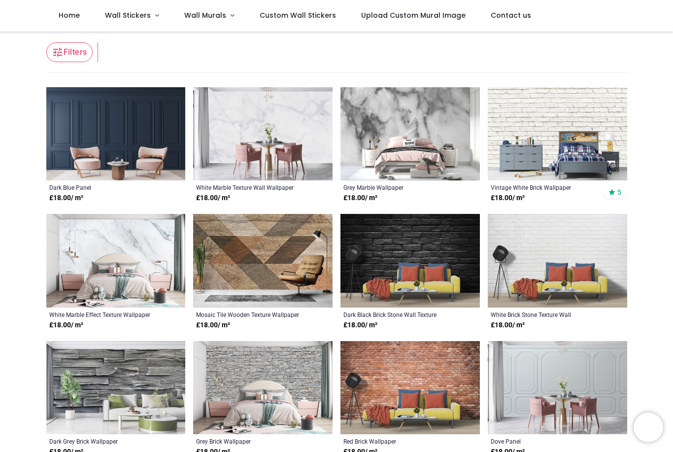
scroll to position [128, 0]
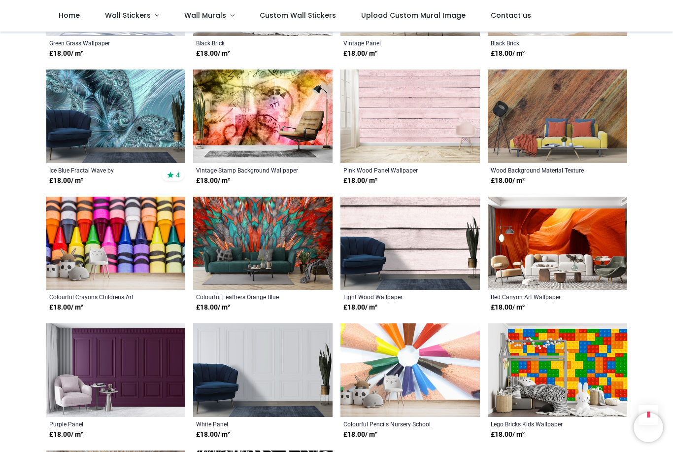
scroll to position [884, 0]
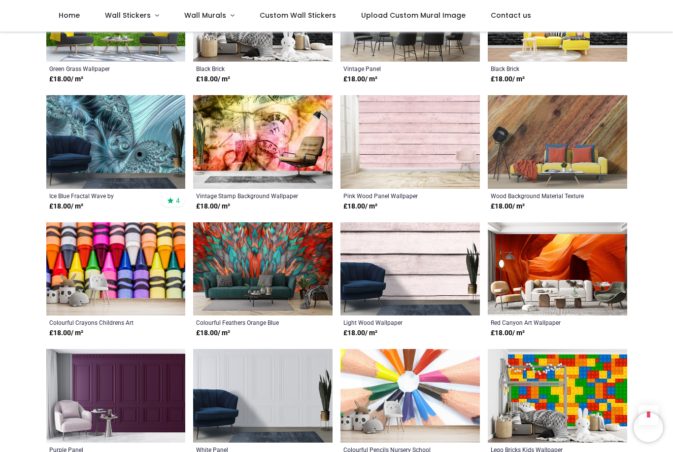
click at [548, 0] on ul "Home Wall Stickers Decor Wall Quotes Kids" at bounding box center [336, 16] width 581 height 32
